Goal: Information Seeking & Learning: Learn about a topic

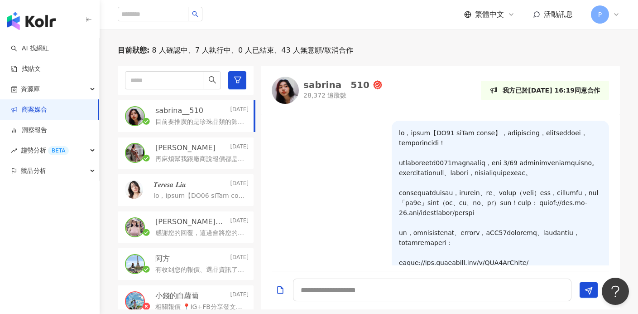
scroll to position [666, 0]
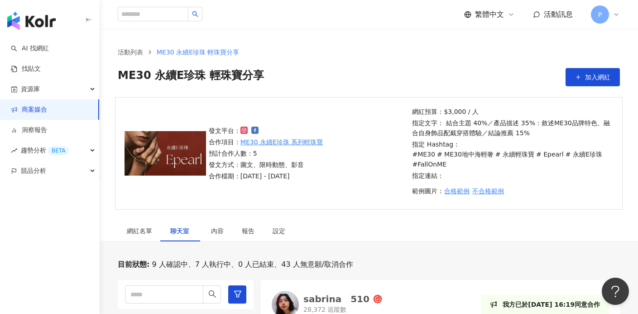
scroll to position [179, 0]
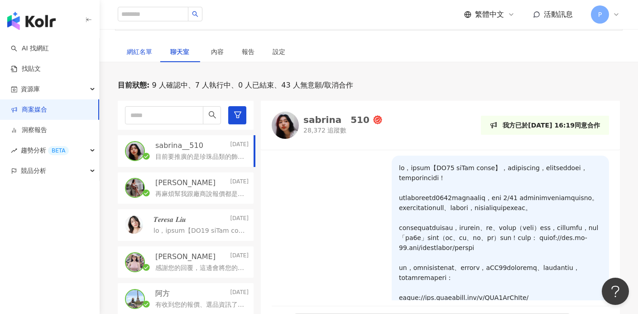
click at [141, 49] on div "網紅名單" at bounding box center [139, 52] width 25 height 10
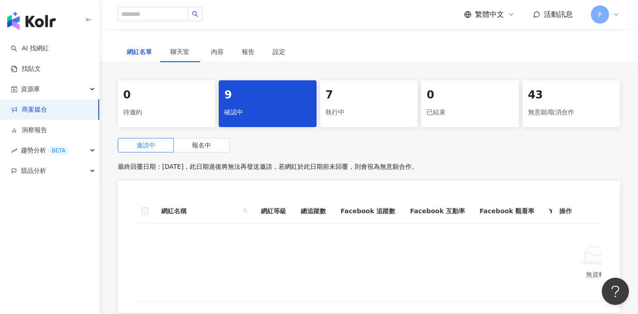
click at [140, 51] on div "網紅名單" at bounding box center [139, 52] width 25 height 10
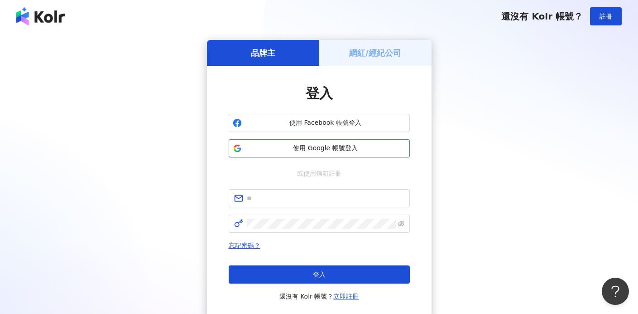
click at [327, 149] on span "使用 Google 帳號登入" at bounding box center [326, 148] width 160 height 9
click at [309, 151] on span "使用 Google 帳號登入" at bounding box center [326, 148] width 160 height 9
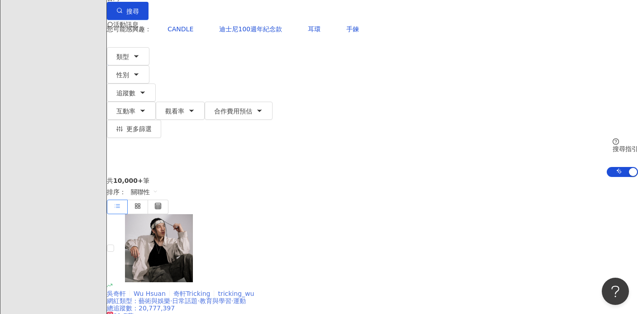
scroll to position [48, 0]
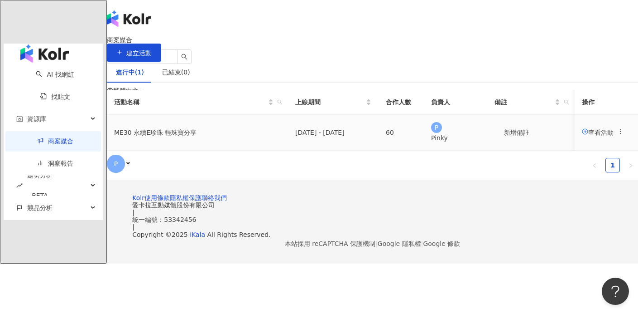
click at [582, 135] on span "查看活動" at bounding box center [598, 131] width 32 height 7
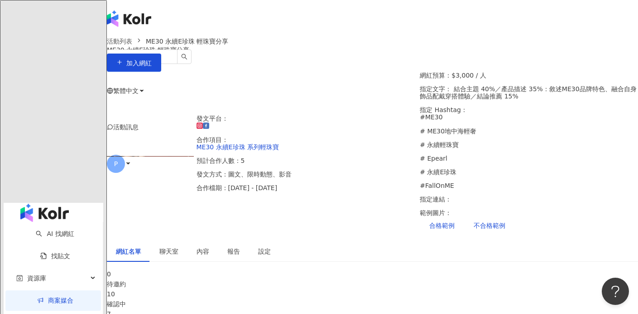
scroll to position [61, 0]
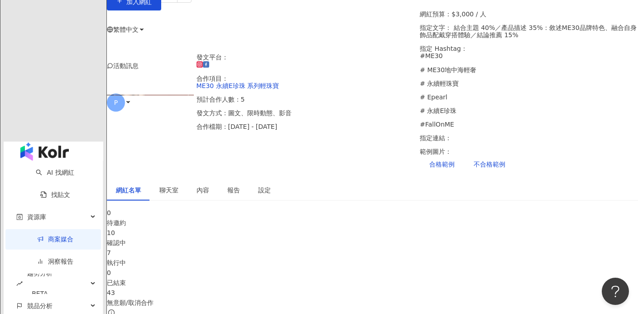
click at [235, 237] on div "確認中" at bounding box center [373, 242] width 532 height 10
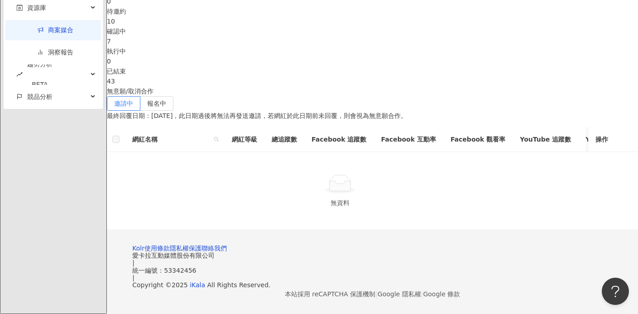
scroll to position [273, 0]
click at [174, 96] on label "報名中" at bounding box center [156, 103] width 33 height 15
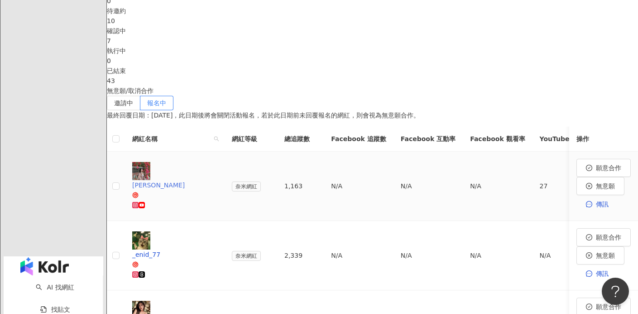
click at [145, 203] on icon at bounding box center [141, 205] width 5 height 4
click at [137, 203] on icon at bounding box center [135, 204] width 3 height 3
click at [137, 272] on icon at bounding box center [135, 273] width 3 height 3
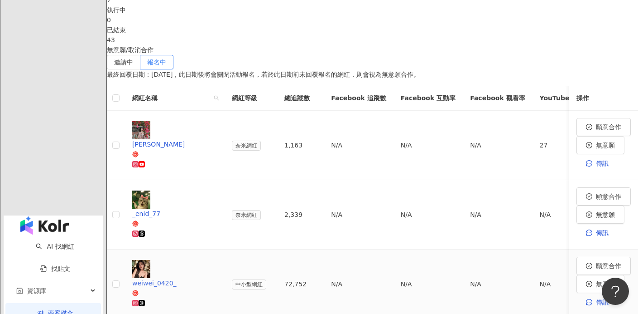
scroll to position [375, 0]
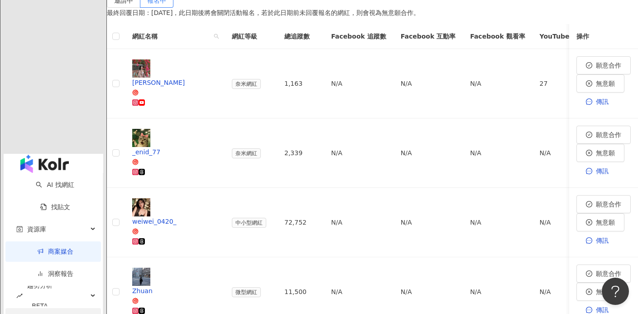
click at [42, 306] on span "競品分析" at bounding box center [39, 318] width 25 height 20
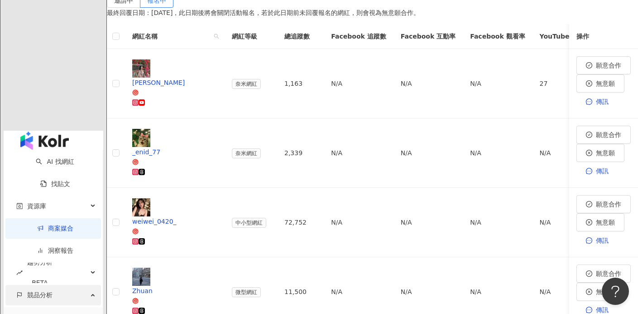
click at [52, 285] on div "競品分析" at bounding box center [53, 295] width 96 height 20
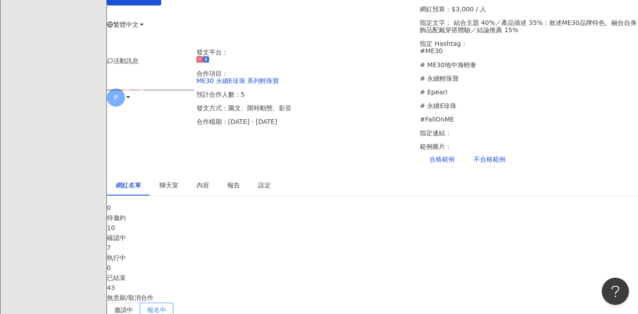
scroll to position [0, 0]
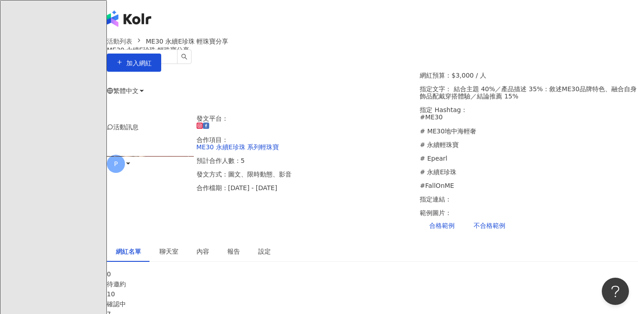
click at [561, 73] on div "繁體中文 活動訊息 P" at bounding box center [373, 127] width 532 height 109
click at [139, 123] on span "活動訊息" at bounding box center [125, 126] width 25 height 7
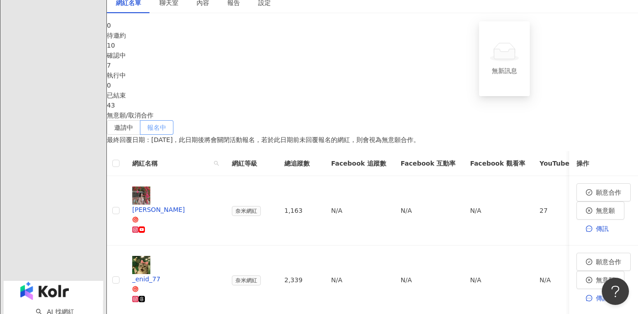
scroll to position [164, 0]
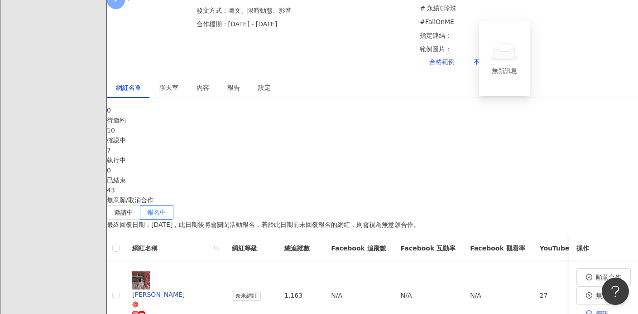
click at [179, 84] on span "聊天室" at bounding box center [169, 87] width 19 height 6
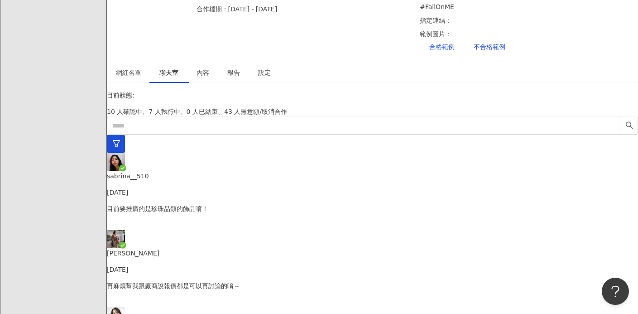
scroll to position [198, 0]
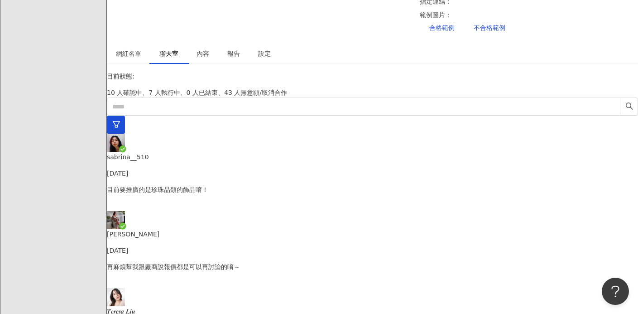
click at [176, 229] on div "Emily Yesterday" at bounding box center [373, 242] width 532 height 26
drag, startPoint x: 303, startPoint y: 226, endPoint x: 399, endPoint y: 224, distance: 96.1
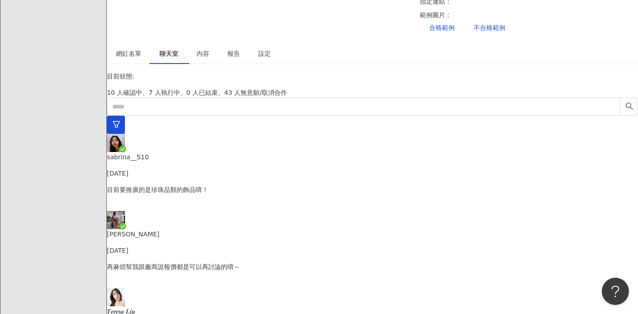
scroll to position [183, 0]
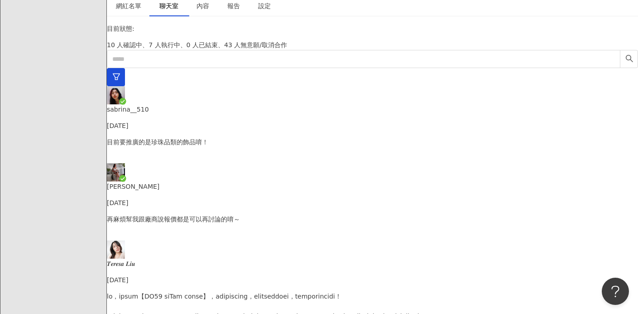
scroll to position [276, 0]
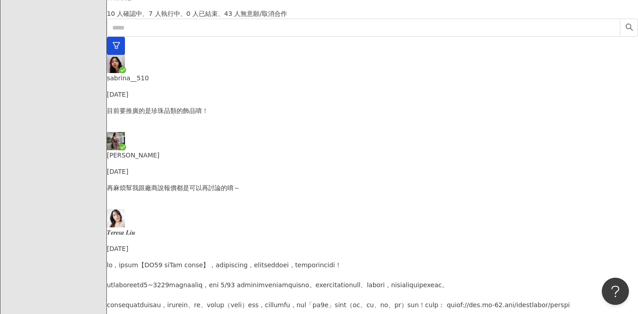
drag, startPoint x: 346, startPoint y: 228, endPoint x: 369, endPoint y: 228, distance: 23.1
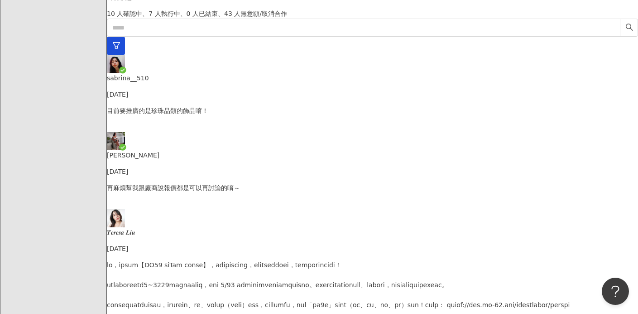
scroll to position [653, 0]
drag, startPoint x: 388, startPoint y: 220, endPoint x: 450, endPoint y: 218, distance: 61.7
drag, startPoint x: 451, startPoint y: 220, endPoint x: 485, endPoint y: 222, distance: 34.5
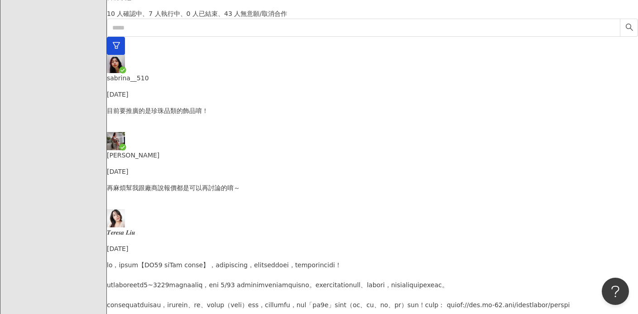
drag, startPoint x: 495, startPoint y: 219, endPoint x: 542, endPoint y: 221, distance: 47.1
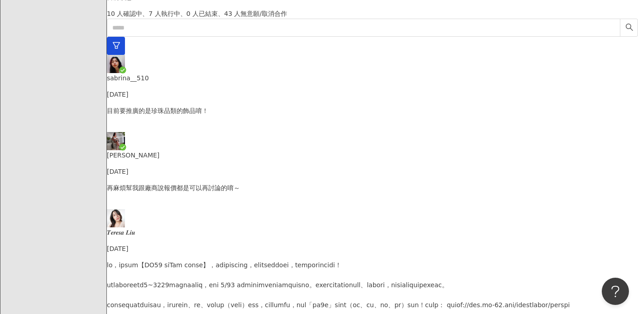
drag, startPoint x: 301, startPoint y: 228, endPoint x: 349, endPoint y: 227, distance: 48.5
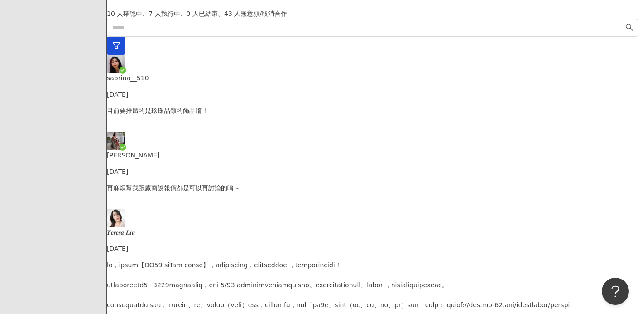
drag, startPoint x: 486, startPoint y: 228, endPoint x: 500, endPoint y: 228, distance: 14.1
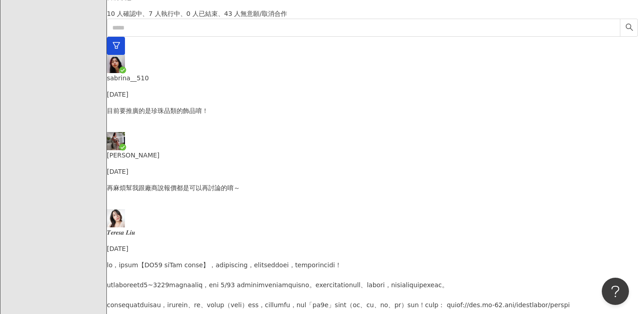
drag, startPoint x: 299, startPoint y: 227, endPoint x: 360, endPoint y: 226, distance: 61.2
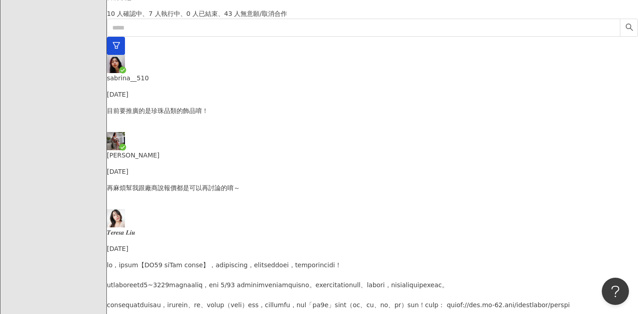
drag, startPoint x: 380, startPoint y: 228, endPoint x: 543, endPoint y: 230, distance: 162.7
drag, startPoint x: 539, startPoint y: 228, endPoint x: 512, endPoint y: 229, distance: 26.3
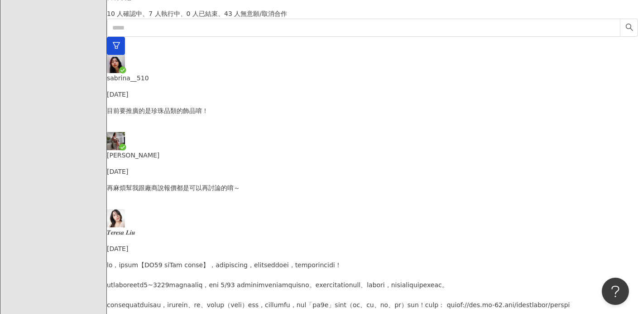
drag, startPoint x: 518, startPoint y: 231, endPoint x: 524, endPoint y: 231, distance: 6.3
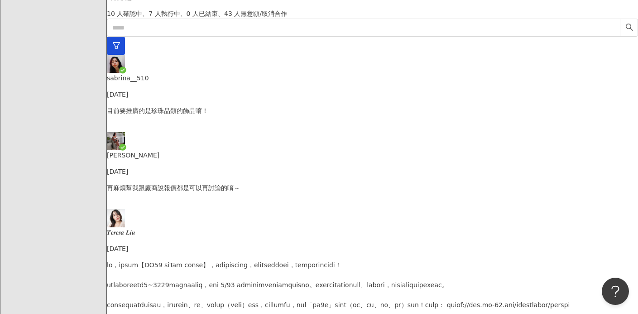
drag, startPoint x: 301, startPoint y: 227, endPoint x: 368, endPoint y: 231, distance: 67.6
drag, startPoint x: 303, startPoint y: 228, endPoint x: 459, endPoint y: 227, distance: 156.3
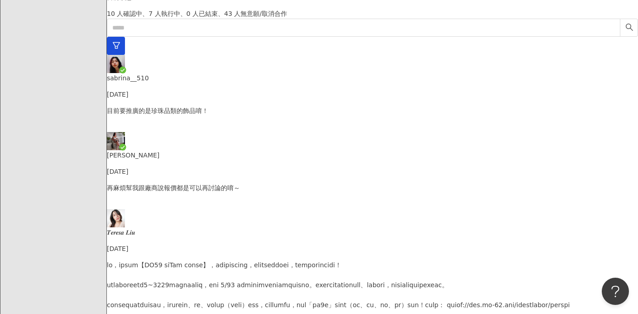
drag, startPoint x: 320, startPoint y: 227, endPoint x: 366, endPoint y: 225, distance: 46.3
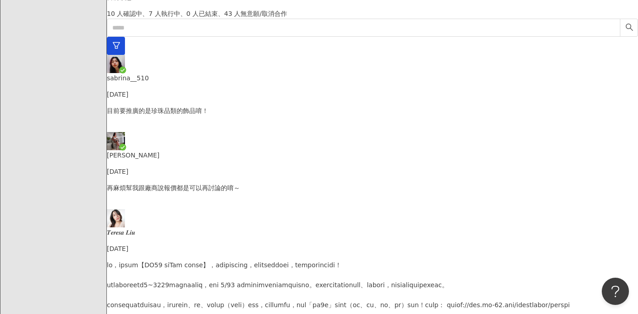
drag, startPoint x: 396, startPoint y: 227, endPoint x: 468, endPoint y: 229, distance: 72.1
drag, startPoint x: 513, startPoint y: 227, endPoint x: 506, endPoint y: 229, distance: 7.2
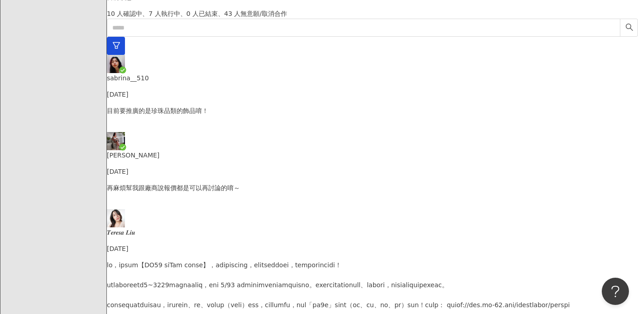
drag, startPoint x: 358, startPoint y: 227, endPoint x: 475, endPoint y: 229, distance: 117.4
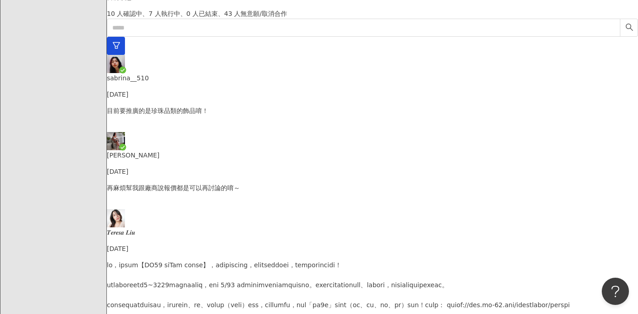
drag, startPoint x: 380, startPoint y: 211, endPoint x: 525, endPoint y: 214, distance: 145.0
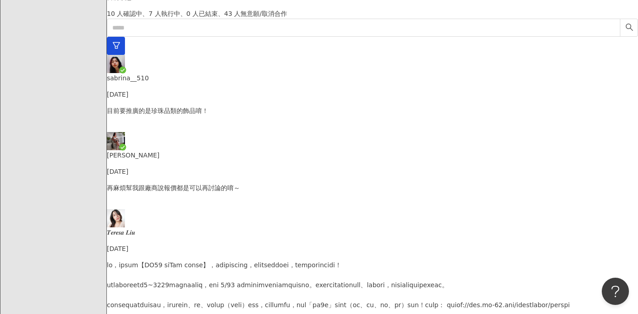
paste textarea "**********"
type textarea "**********"
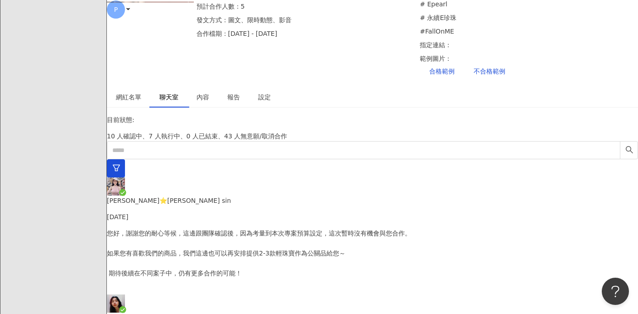
scroll to position [66, 0]
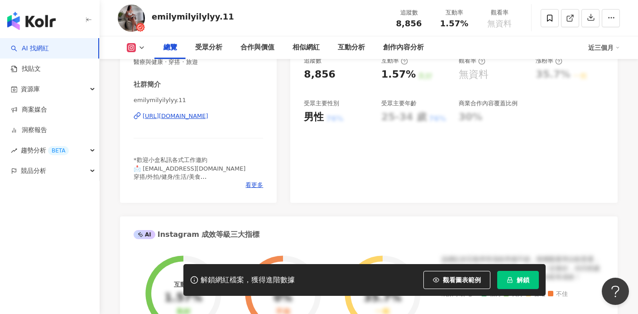
scroll to position [261, 0]
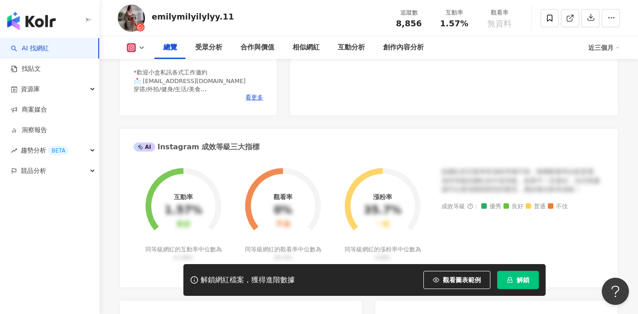
click at [516, 278] on button "解鎖" at bounding box center [519, 280] width 42 height 18
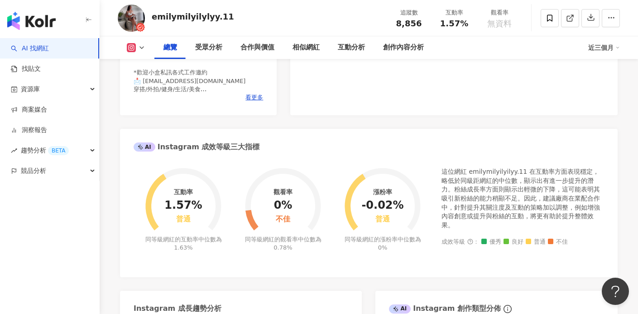
scroll to position [349, 0]
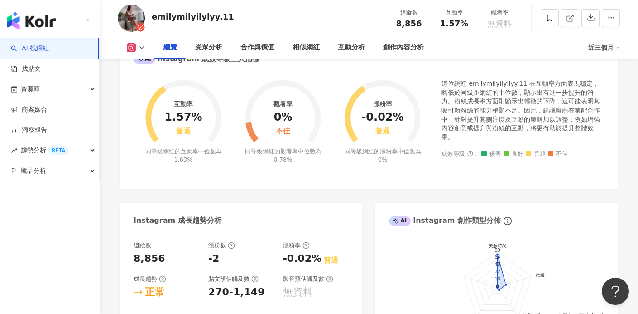
drag, startPoint x: 454, startPoint y: 88, endPoint x: 543, endPoint y: 102, distance: 90.7
click at [555, 109] on div "這位網紅 emilymilyilyilyy.11 在互動率方面表現穩定，略低於同級距網紅的中位數，顯示出有進一步提升的潛力。粉絲成長率方面則顯示出輕微的下降，…" at bounding box center [523, 110] width 163 height 62
click at [543, 70] on div "AI Instagram 成效等級三大指標" at bounding box center [369, 55] width 498 height 29
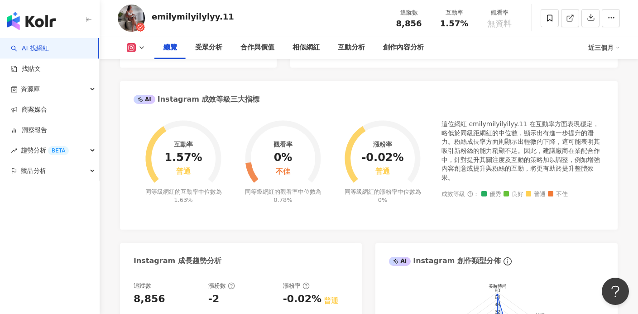
click at [368, 215] on div "互動率 1.57% 普通 同等級網紅的互動率中位數為 1.63% 觀看率 0% 不佳 同等級網紅的觀看率中位數為 0.78% 漲粉率 -0.02% 普通 同等…" at bounding box center [369, 170] width 498 height 118
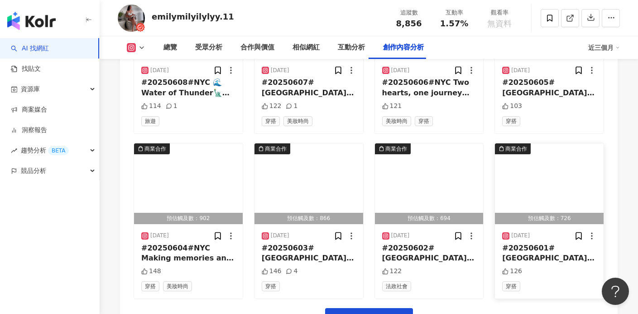
scroll to position [3051, 0]
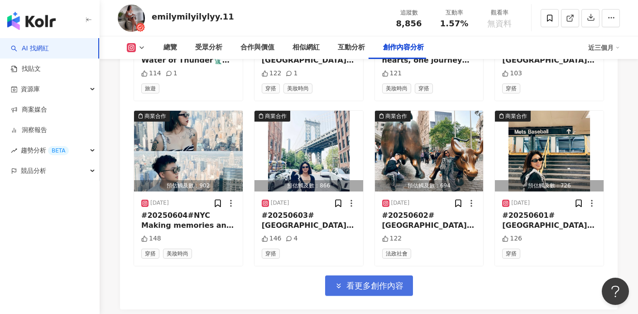
click at [368, 280] on span "看更多創作內容" at bounding box center [375, 285] width 57 height 10
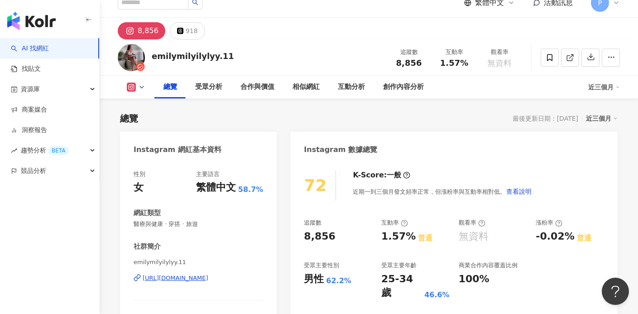
scroll to position [0, 0]
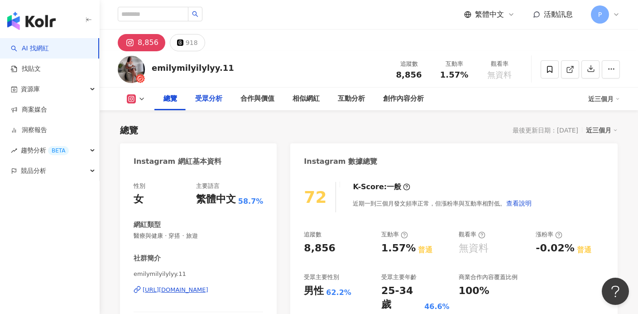
drag, startPoint x: 202, startPoint y: 97, endPoint x: 247, endPoint y: 95, distance: 45.8
click at [202, 97] on div "受眾分析" at bounding box center [208, 98] width 27 height 11
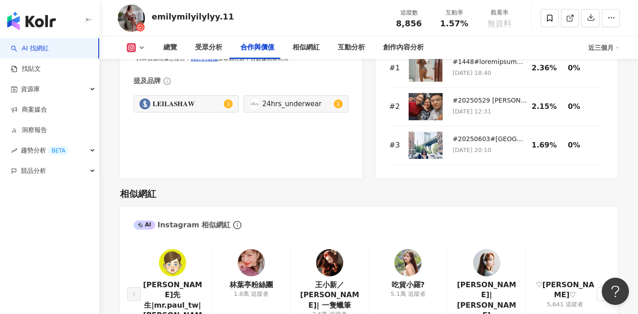
scroll to position [1504, 0]
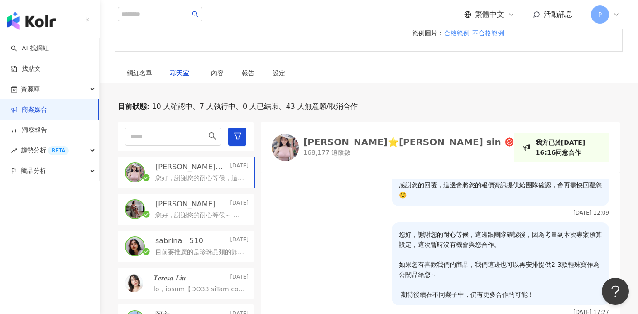
scroll to position [83, 0]
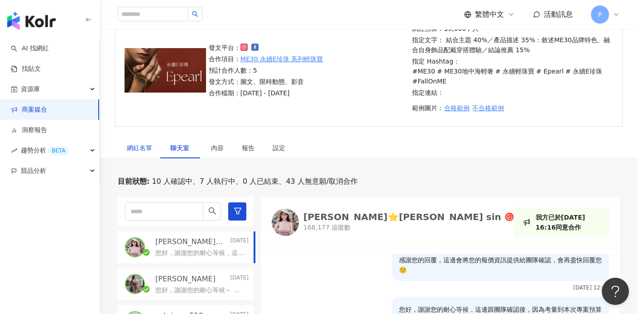
click at [150, 152] on div "網紅名單" at bounding box center [139, 148] width 25 height 10
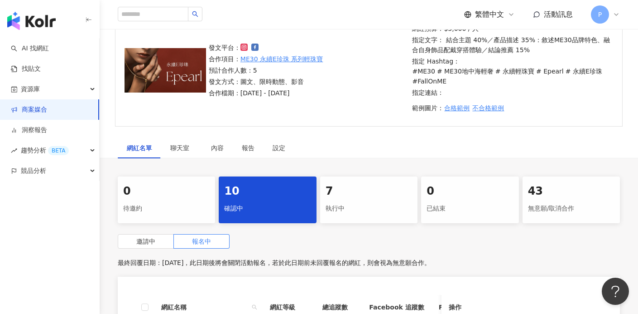
scroll to position [219, 0]
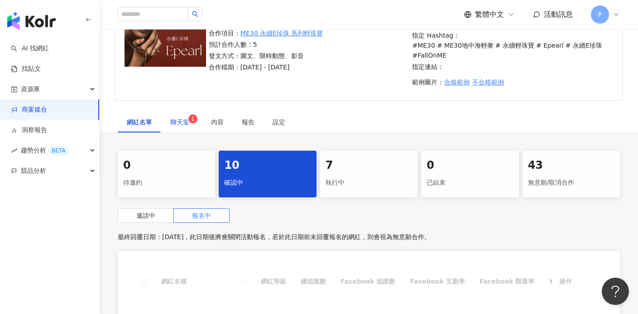
click at [185, 122] on span "聊天室 1" at bounding box center [181, 122] width 23 height 6
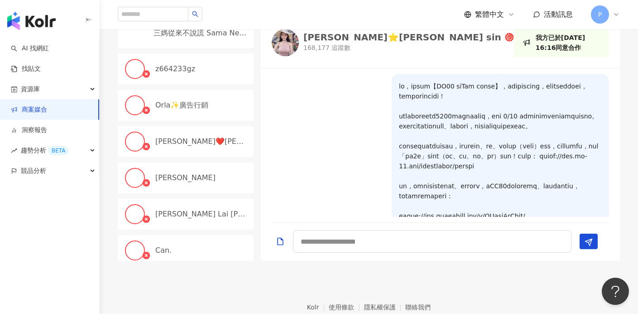
scroll to position [266, 0]
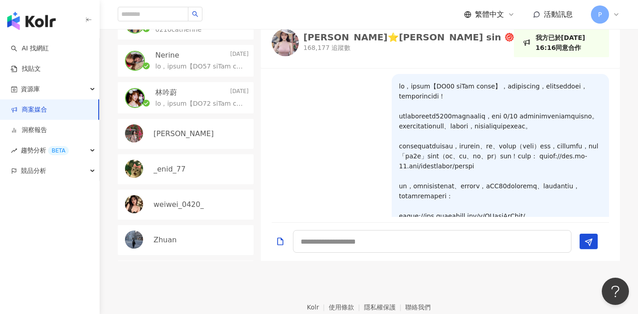
click at [189, 168] on div "_enid_77" at bounding box center [201, 169] width 95 height 10
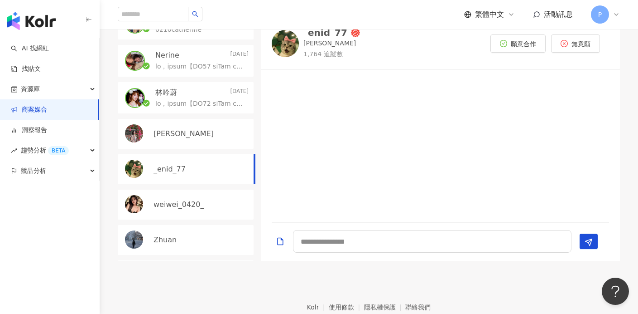
click at [200, 131] on div "YUNNiE H." at bounding box center [201, 134] width 95 height 10
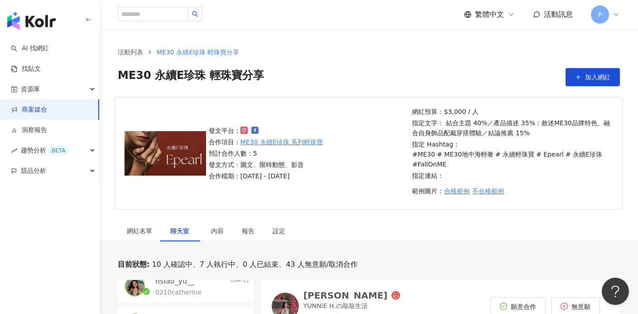
click at [29, 25] on img "button" at bounding box center [31, 21] width 48 height 18
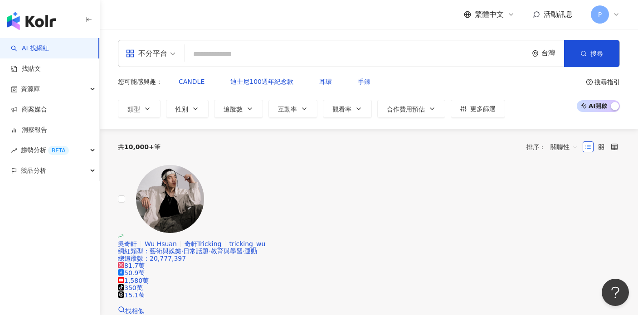
click at [348, 75] on button "手鍊" at bounding box center [364, 82] width 32 height 18
click at [585, 56] on icon "button" at bounding box center [583, 53] width 6 height 6
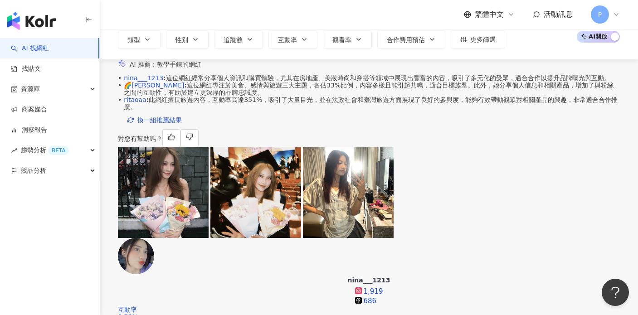
scroll to position [0, 237]
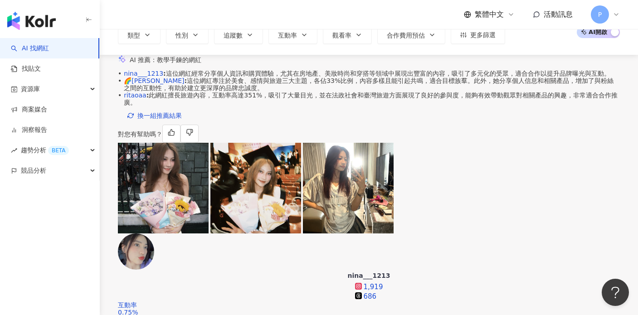
scroll to position [144, 0]
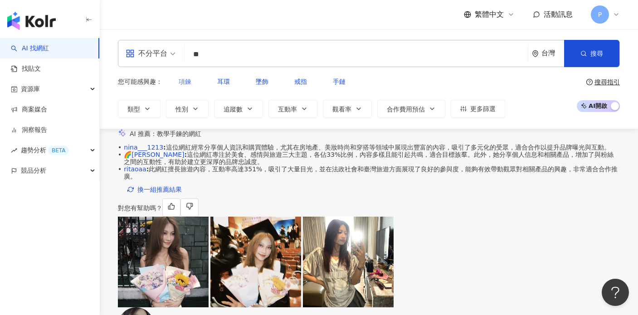
click at [179, 78] on span "項鍊" at bounding box center [185, 81] width 13 height 7
type input "**"
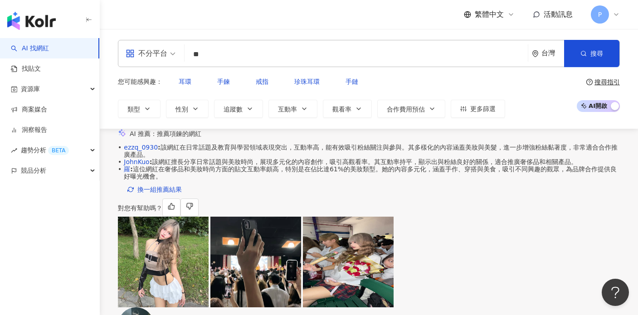
scroll to position [0, 185]
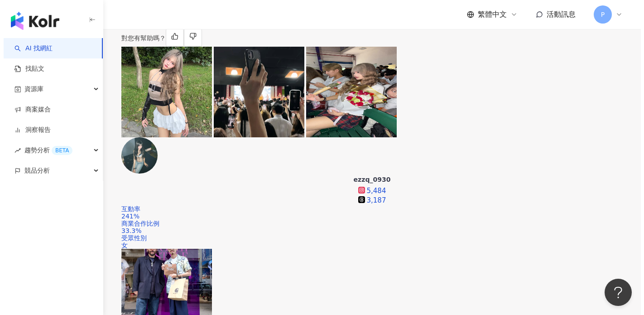
scroll to position [0, 0]
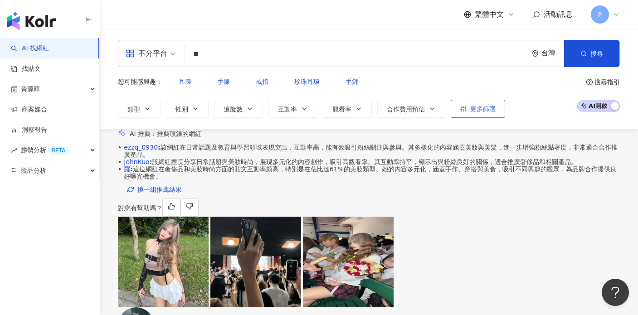
click at [473, 105] on span "更多篩選" at bounding box center [482, 108] width 25 height 7
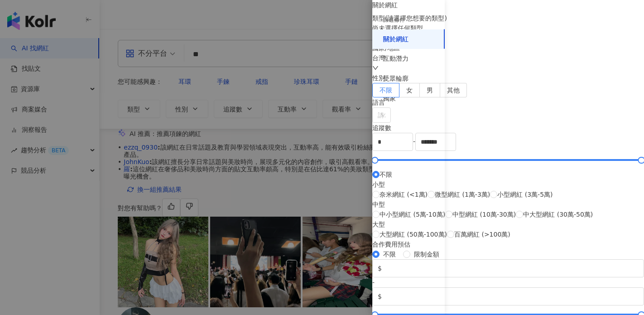
click at [570, 43] on div "尚未選擇任何類型" at bounding box center [508, 33] width 272 height 20
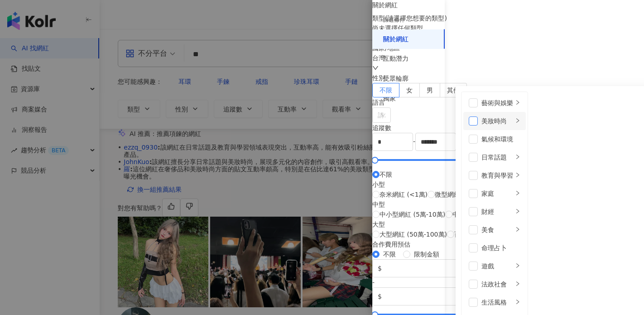
click at [478, 125] on span at bounding box center [473, 120] width 9 height 9
click at [478, 126] on span at bounding box center [473, 121] width 9 height 9
click at [428, 157] on div "篩選條件 關於網紅 互動潛力 受眾輪廓 獨家" at bounding box center [408, 163] width 73 height 304
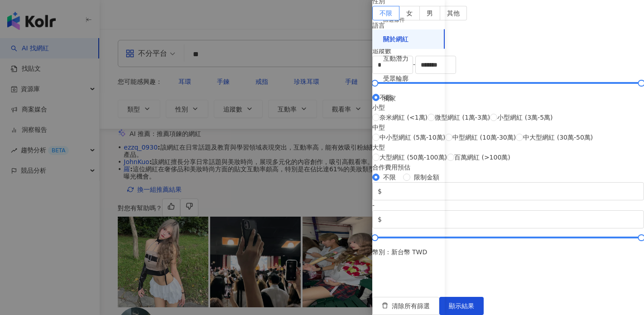
scroll to position [368, 0]
click at [424, 58] on div "互動潛力" at bounding box center [408, 59] width 73 height 20
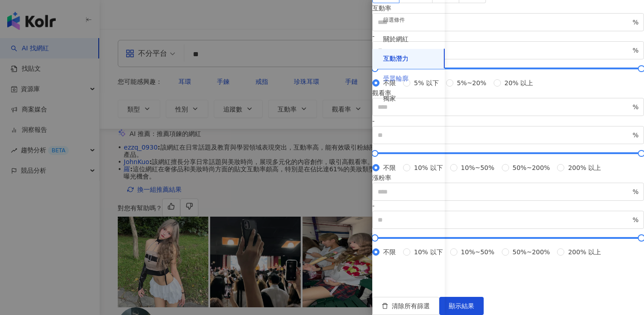
click at [409, 82] on div "受眾輪廓" at bounding box center [408, 79] width 73 height 20
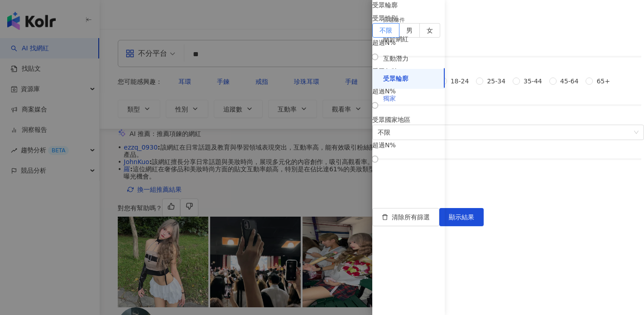
click at [404, 92] on div "獨家" at bounding box center [408, 99] width 73 height 20
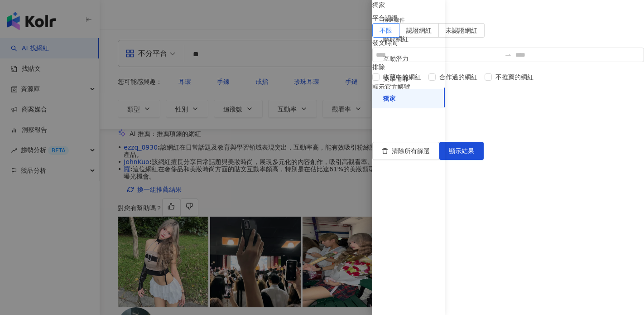
scroll to position [18, 0]
click at [407, 75] on div "受眾輪廓" at bounding box center [395, 78] width 25 height 9
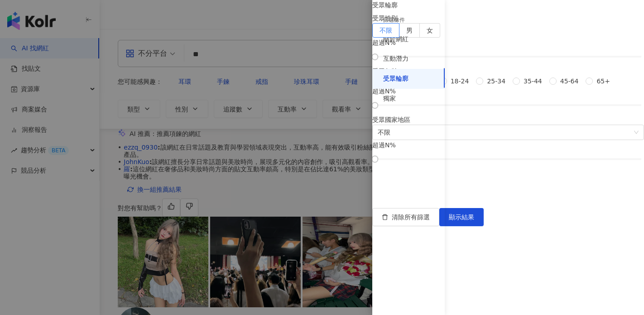
scroll to position [81, 0]
click at [483, 86] on span "25-34" at bounding box center [496, 81] width 26 height 10
click at [523, 108] on div at bounding box center [508, 104] width 267 height 5
click at [484, 108] on div at bounding box center [481, 105] width 5 height 5
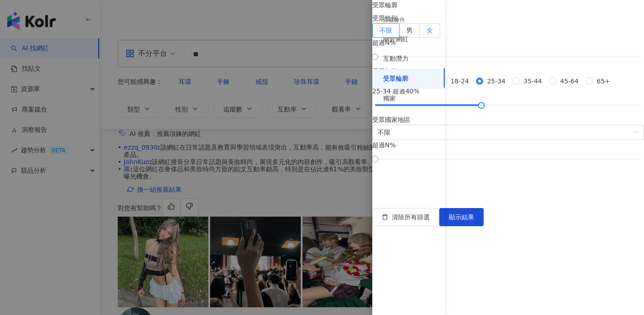
click at [440, 38] on label "女" at bounding box center [430, 30] width 20 height 15
click at [537, 59] on div at bounding box center [508, 56] width 267 height 5
drag, startPoint x: 537, startPoint y: 106, endPoint x: 543, endPoint y: 106, distance: 5.4
click at [513, 59] on div at bounding box center [510, 56] width 5 height 5
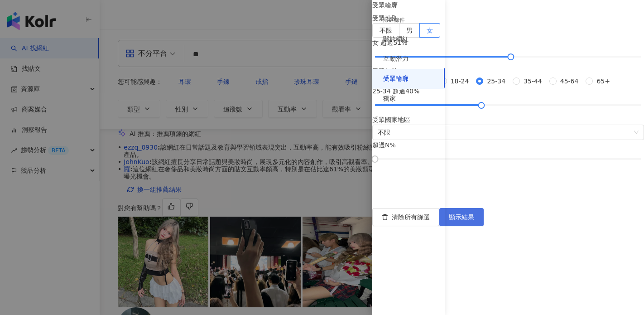
click at [474, 221] on span "顯示結果" at bounding box center [461, 216] width 25 height 7
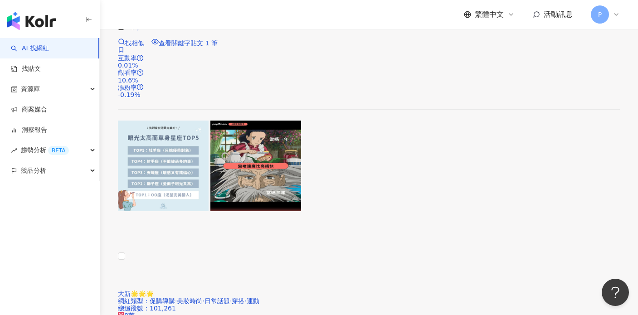
scroll to position [1901, 0]
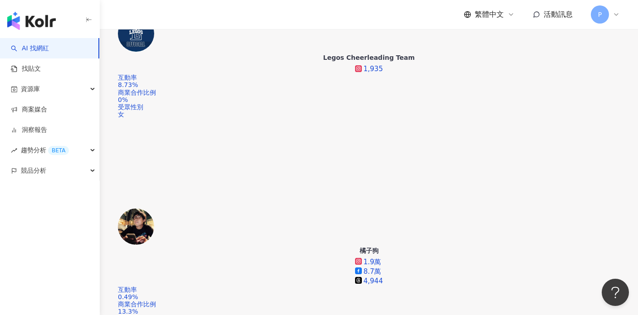
scroll to position [653, 0]
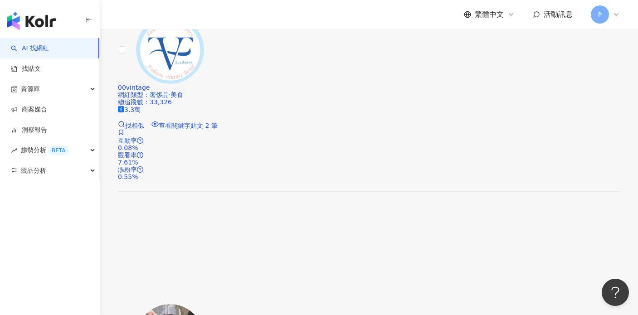
scroll to position [1699, 0]
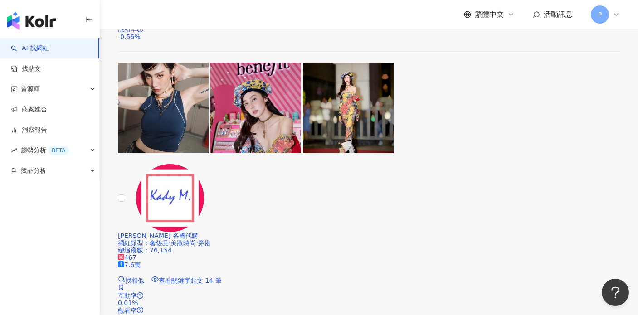
scroll to position [1857, 0]
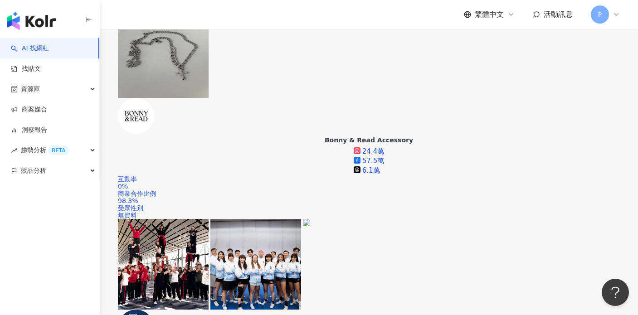
scroll to position [284, 0]
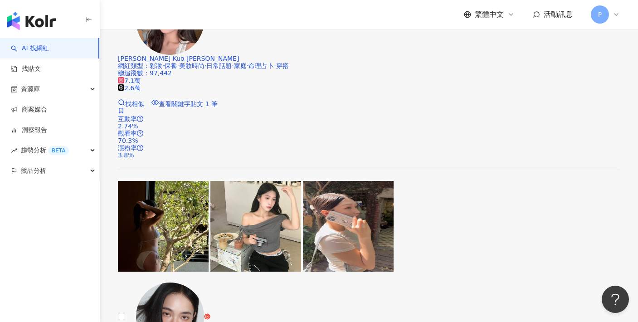
scroll to position [1283, 0]
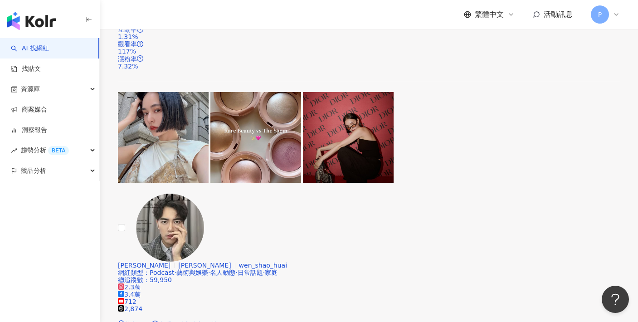
scroll to position [1795, 0]
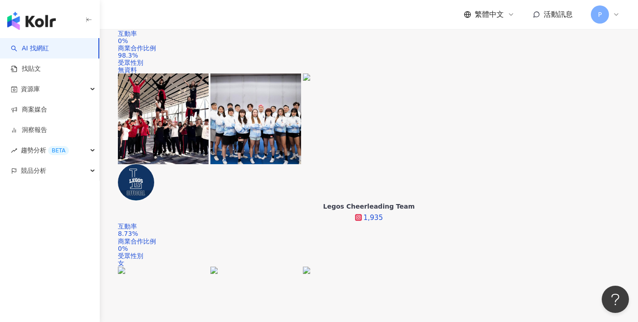
scroll to position [405, 0]
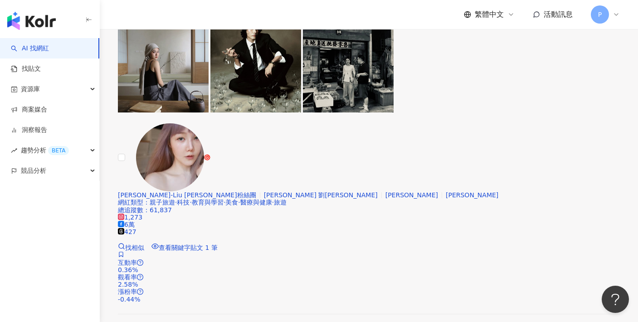
scroll to position [1302, 0]
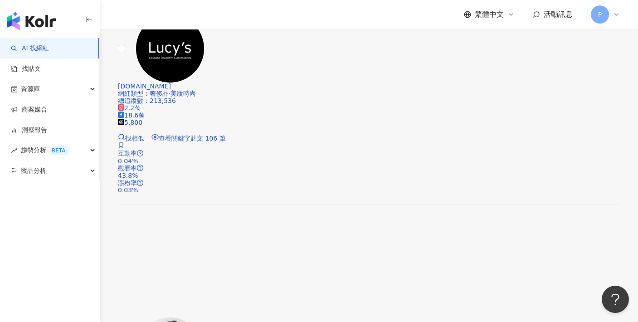
scroll to position [1874, 0]
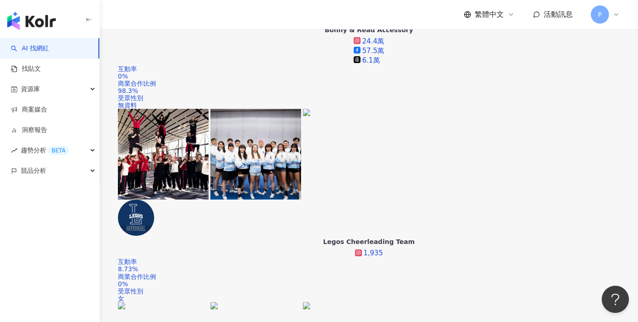
scroll to position [326, 0]
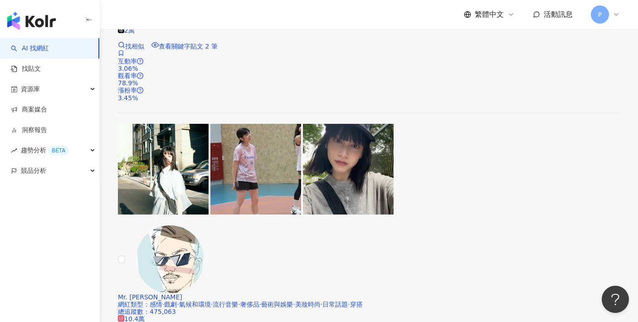
scroll to position [1722, 0]
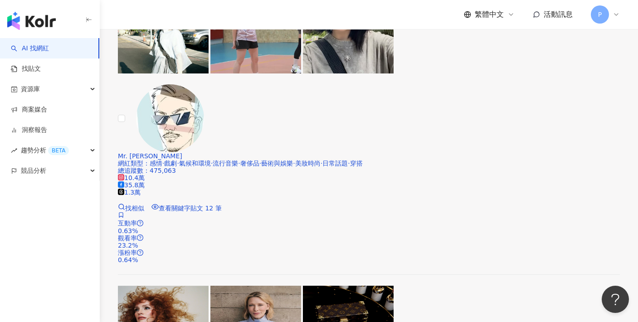
drag, startPoint x: 376, startPoint y: 241, endPoint x: 396, endPoint y: 279, distance: 43.2
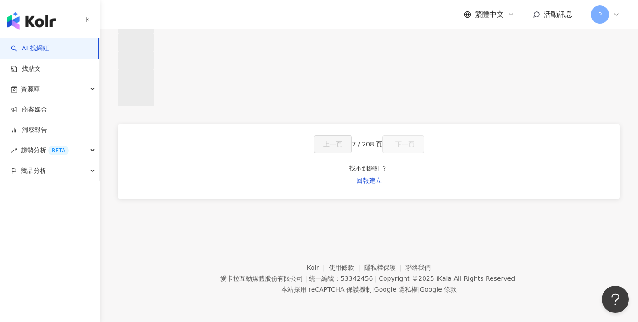
scroll to position [517, 0]
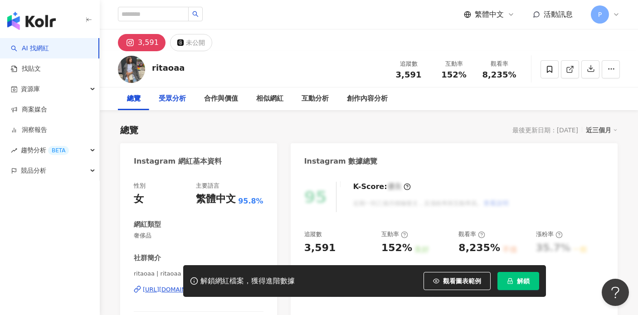
click at [173, 100] on div "受眾分析" at bounding box center [172, 98] width 27 height 11
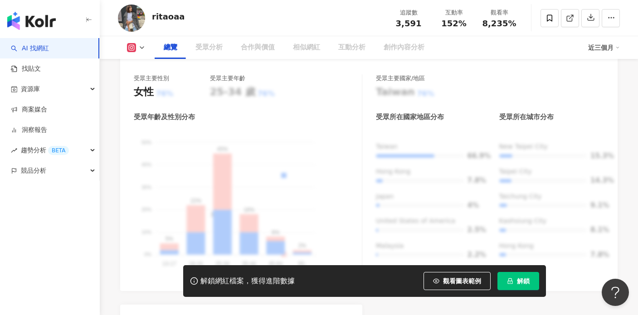
scroll to position [675, 0]
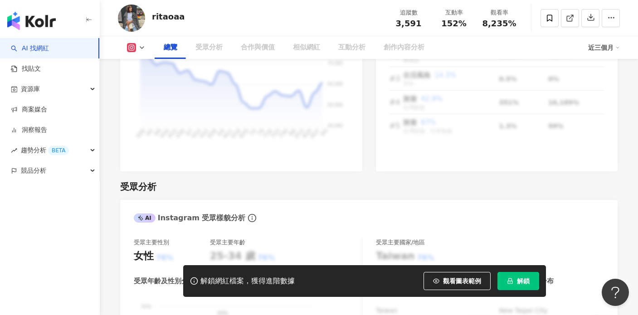
click at [173, 49] on div "總覽" at bounding box center [171, 47] width 14 height 11
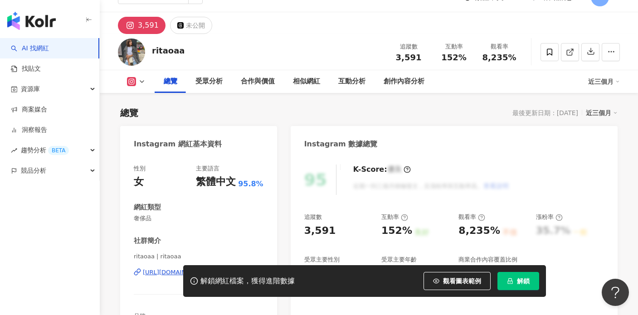
scroll to position [66, 0]
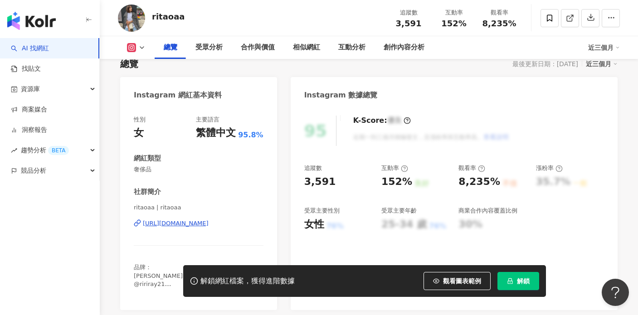
click at [172, 221] on div "[URL][DOMAIN_NAME]" at bounding box center [176, 223] width 66 height 8
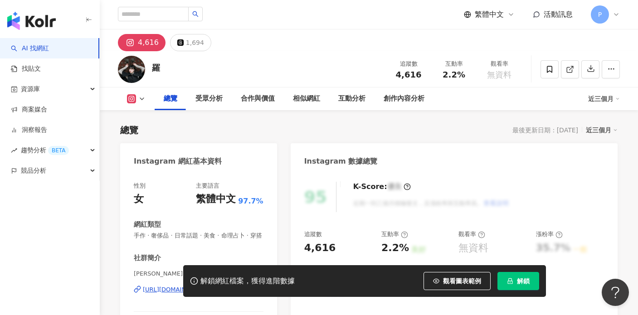
scroll to position [134, 0]
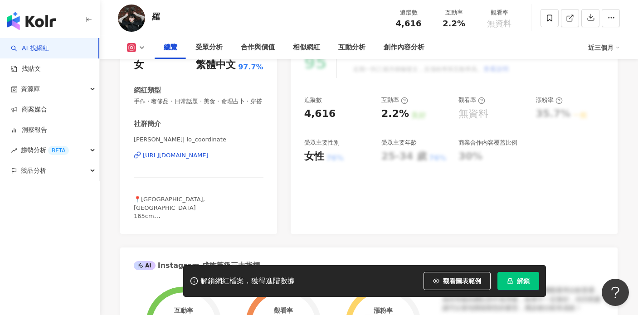
click at [208, 155] on div "https://www.instagram.com/lo_coordinate/" at bounding box center [176, 155] width 66 height 8
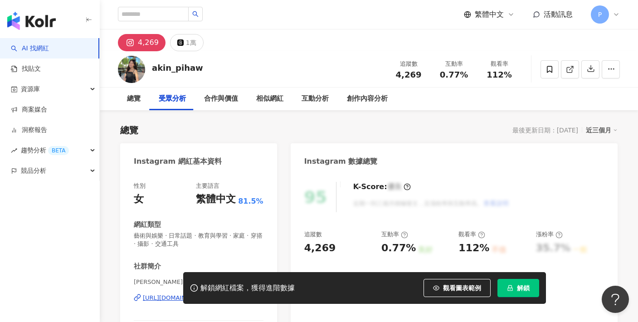
click at [160, 298] on div "解鎖網紅檔案，獲得進階數據 觀看圖表範例 解鎖" at bounding box center [319, 288] width 638 height 32
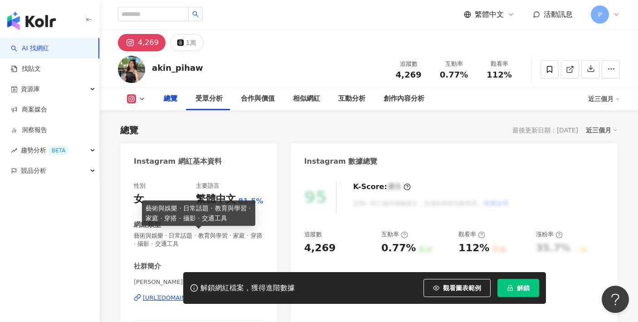
scroll to position [106, 0]
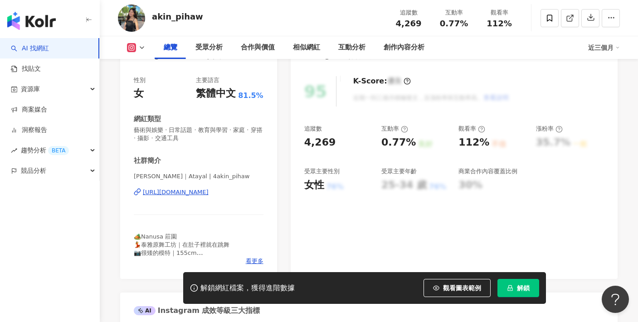
click at [192, 193] on div "https://www.instagram.com/4akin_pihaw/" at bounding box center [176, 192] width 66 height 8
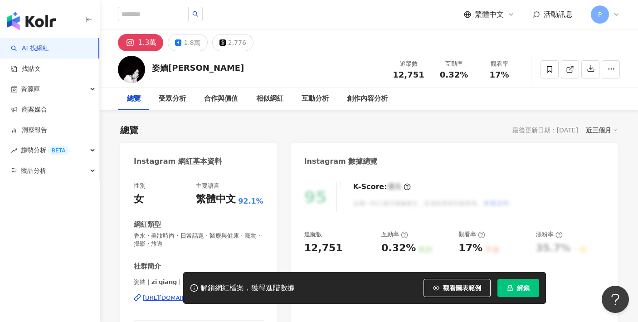
click at [441, 163] on div "Instagram 數據總覽" at bounding box center [453, 157] width 327 height 29
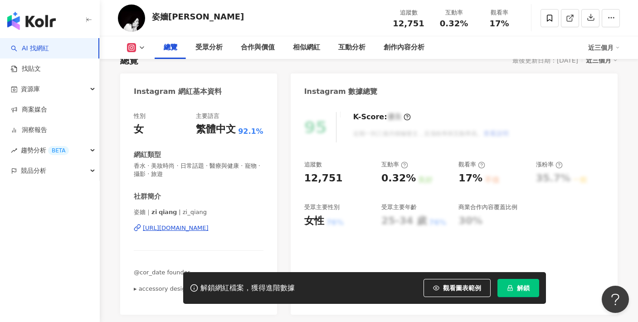
click at [174, 228] on div "[URL][DOMAIN_NAME]" at bounding box center [176, 228] width 66 height 8
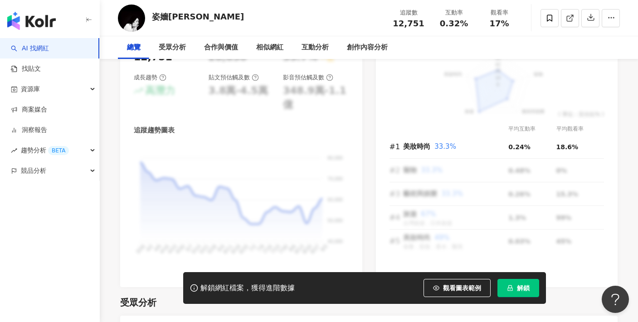
scroll to position [0, 0]
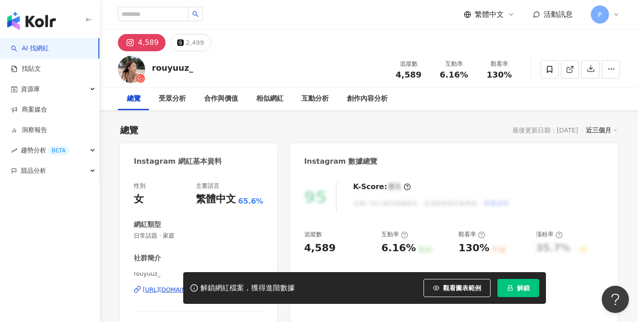
click at [153, 287] on div "解鎖網紅檔案，獲得進階數據 觀看圖表範例 解鎖" at bounding box center [319, 288] width 638 height 32
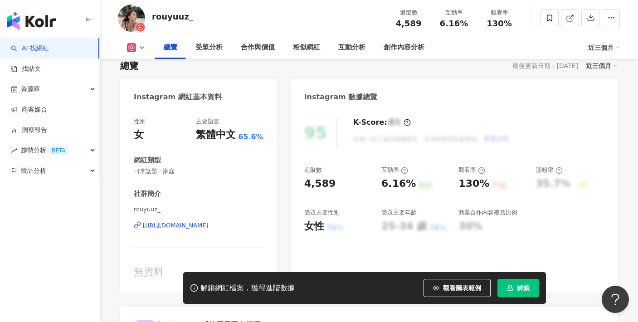
click at [186, 225] on div "https://www.instagram.com/rouyuuz_/" at bounding box center [176, 225] width 66 height 8
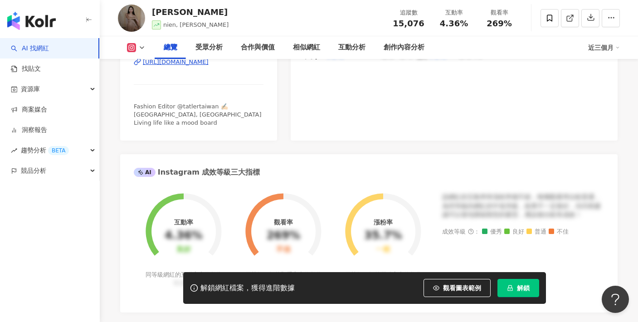
scroll to position [165, 0]
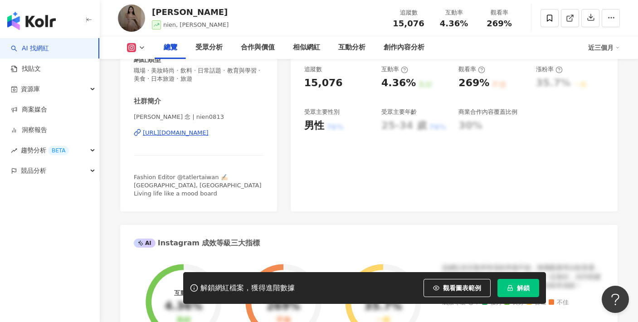
click at [194, 130] on div "[URL][DOMAIN_NAME]" at bounding box center [176, 133] width 66 height 8
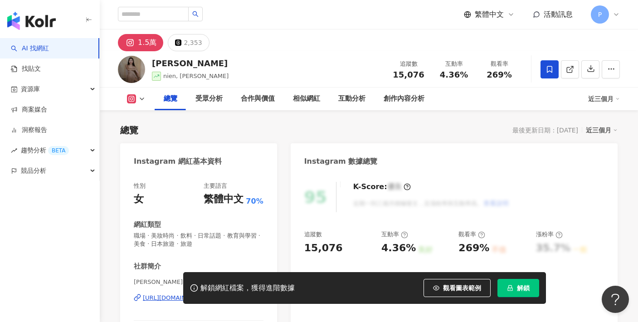
click at [545, 72] on span at bounding box center [549, 69] width 18 height 18
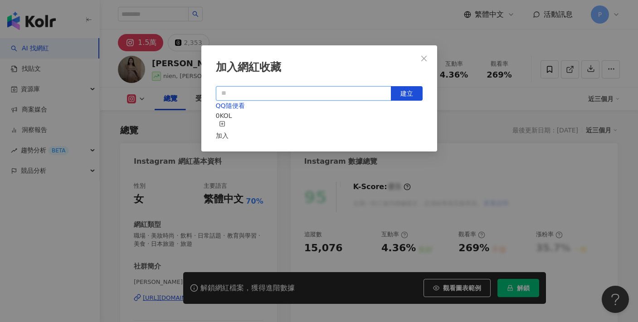
click at [258, 92] on input "text" at bounding box center [303, 93] width 175 height 15
type input "*"
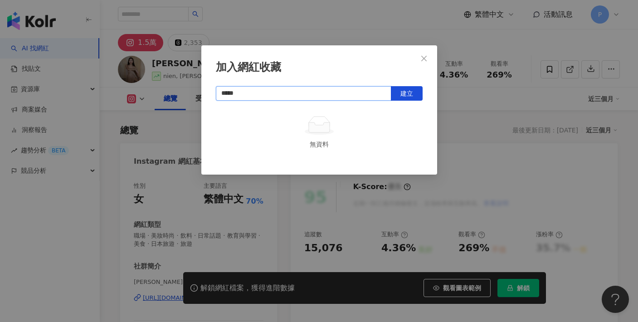
click at [221, 93] on input "*****" at bounding box center [303, 93] width 175 height 15
type input "**********"
click at [422, 99] on div "**********" at bounding box center [319, 109] width 236 height 129
click at [416, 97] on button "建立" at bounding box center [407, 93] width 32 height 15
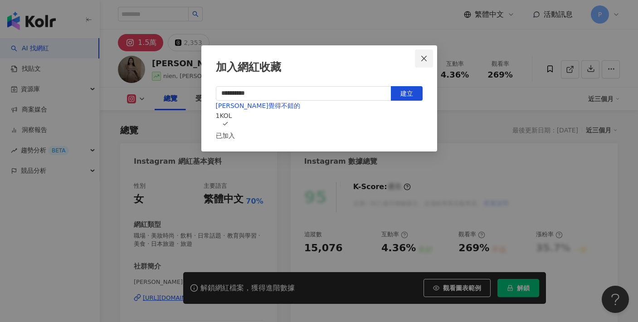
click at [423, 58] on icon "close" at bounding box center [423, 57] width 5 height 5
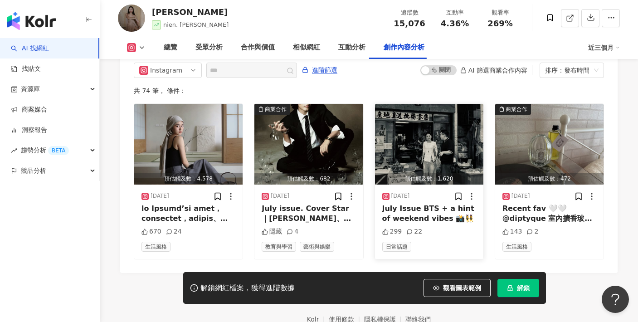
scroll to position [2713, 0]
